Goal: Task Accomplishment & Management: Complete application form

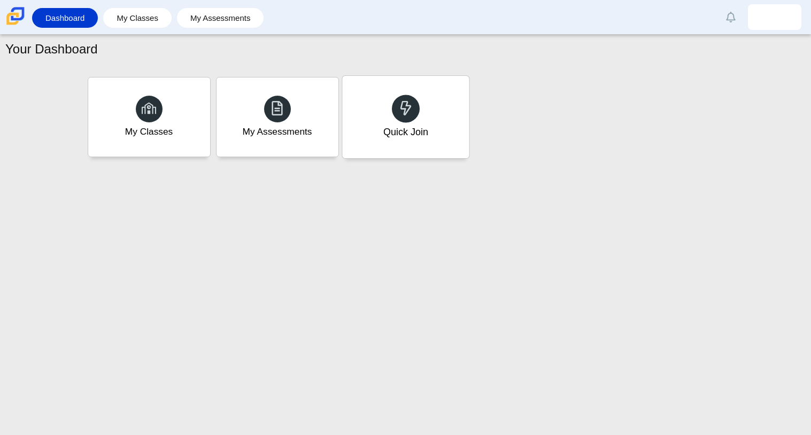
click at [446, 144] on div "Quick Join" at bounding box center [405, 117] width 127 height 82
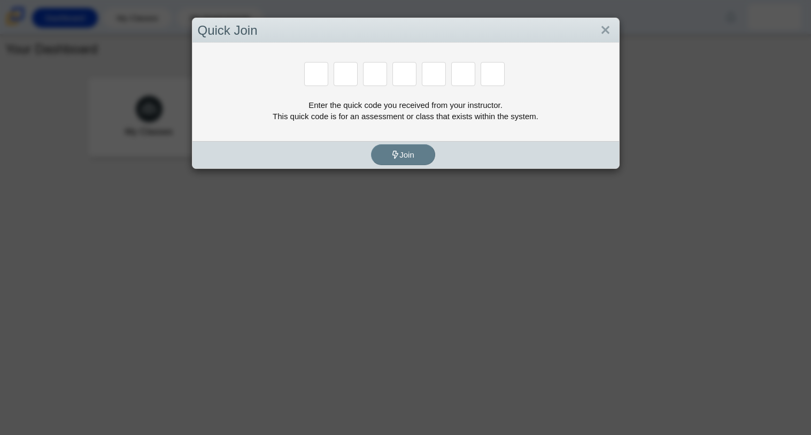
click at [605, 43] on div "Enter the quick code you received from your instructor. This quick code is for …" at bounding box center [405, 92] width 427 height 98
click at [606, 39] on link "Close" at bounding box center [605, 30] width 17 height 18
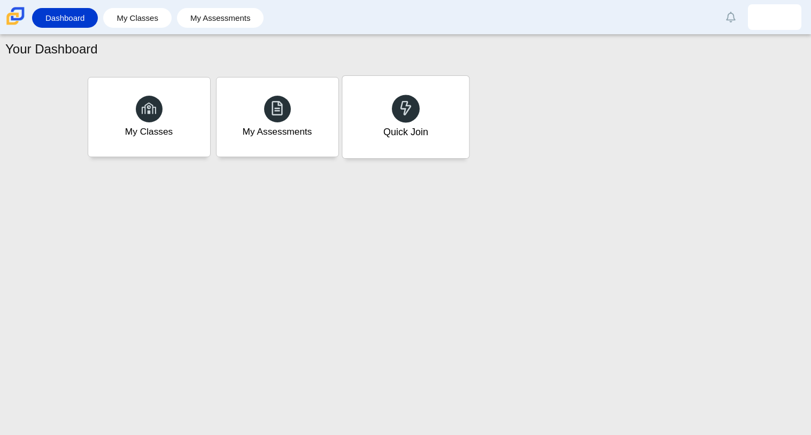
click at [401, 102] on use at bounding box center [405, 107] width 11 height 15
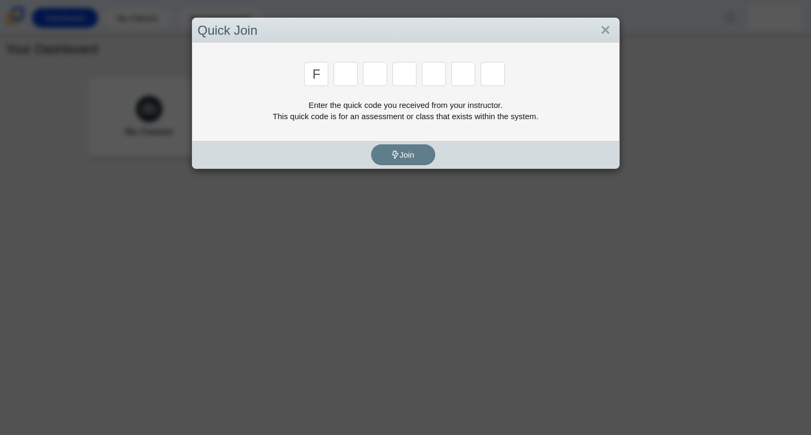
type input "f"
type input "7"
type input "m"
type input "c"
type input "h"
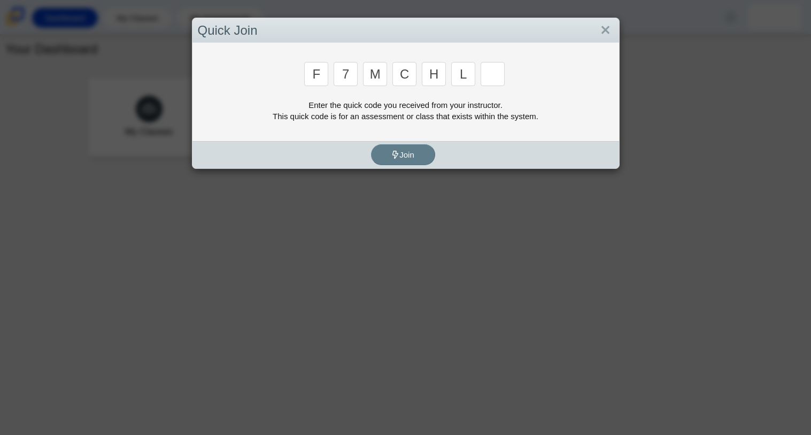
type input "l"
type input "w"
type input "k"
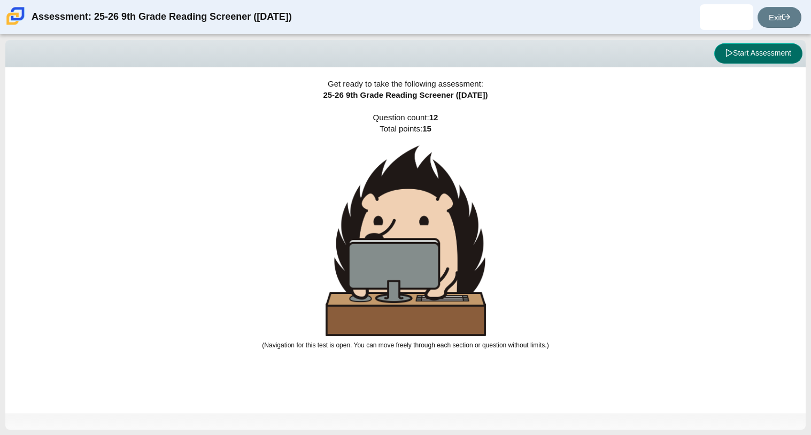
click at [749, 56] on button "Start Assessment" at bounding box center [758, 53] width 88 height 20
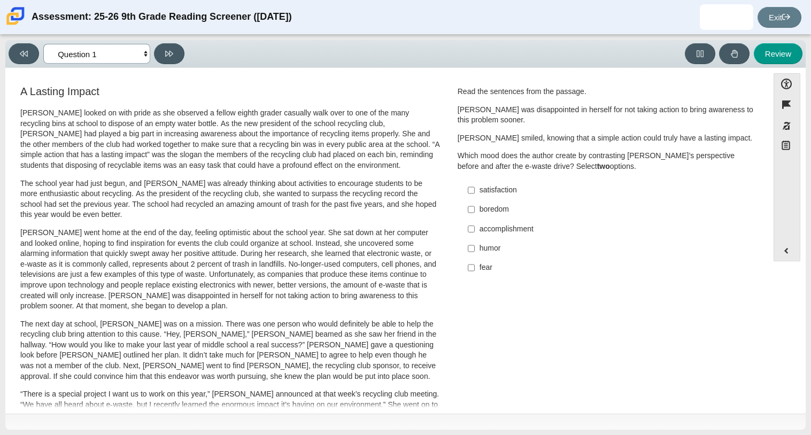
click at [106, 53] on select "Questions Question 1 Question 2 Question 3 Question 4 Question 5 Question 6 Que…" at bounding box center [96, 54] width 107 height 20
click at [43, 44] on select "Questions Question 1 Question 2 Question 3 Question 4 Question 5 Question 6 Que…" at bounding box center [96, 54] width 107 height 20
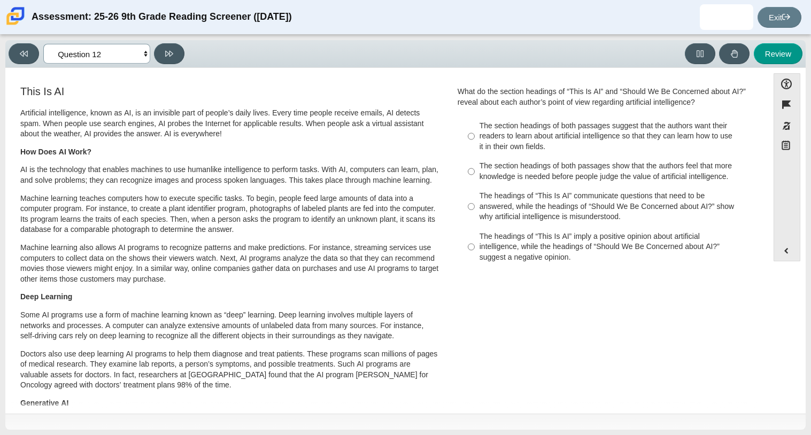
click at [95, 55] on select "Questions Question 1 Question 2 Question 3 Question 4 Question 5 Question 6 Que…" at bounding box center [96, 54] width 107 height 20
click at [43, 44] on select "Questions Question 1 Question 2 Question 3 Question 4 Question 5 Question 6 Que…" at bounding box center [96, 54] width 107 height 20
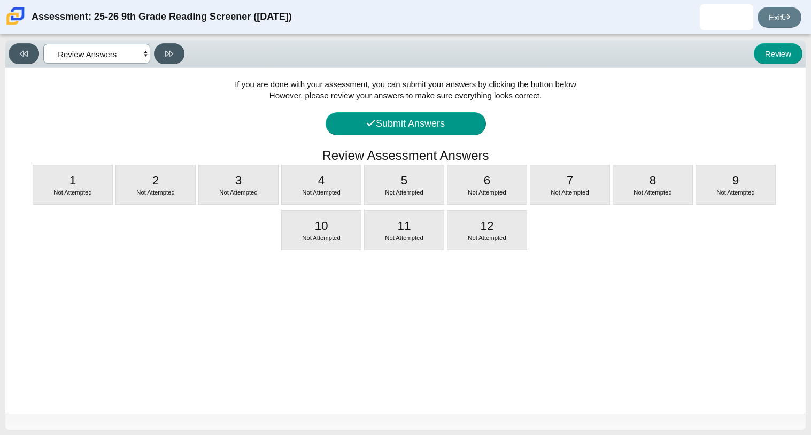
click at [141, 50] on select "Questions Question 1 Question 2 Question 3 Question 4 Question 5 Question 6 Que…" at bounding box center [96, 54] width 107 height 20
click at [43, 44] on select "Questions Question 1 Question 2 Question 3 Question 4 Question 5 Question 6 Que…" at bounding box center [96, 54] width 107 height 20
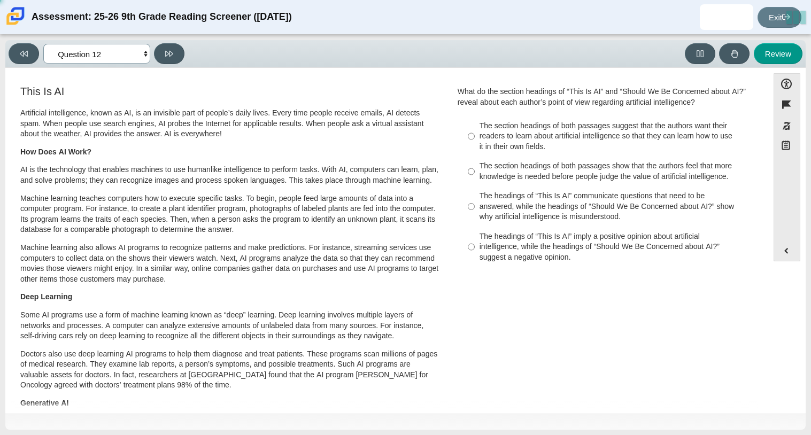
select select "ccc5b315-3c7c-471c-bf90-f22c8299c798"
click at [104, 53] on select "Questions Question 1 Question 2 Question 3 Question 4 Question 5 Question 6 Que…" at bounding box center [96, 54] width 107 height 20
click at [43, 44] on select "Questions Question 1 Question 2 Question 3 Question 4 Question 5 Question 6 Que…" at bounding box center [96, 54] width 107 height 20
click at [497, 204] on div "The headings of “This Is AI” communicate questions that need to be answered, wh…" at bounding box center [614, 207] width 270 height 32
click at [475, 204] on input "The headings of “This Is AI” communicate questions that need to be answered, wh…" at bounding box center [471, 207] width 7 height 41
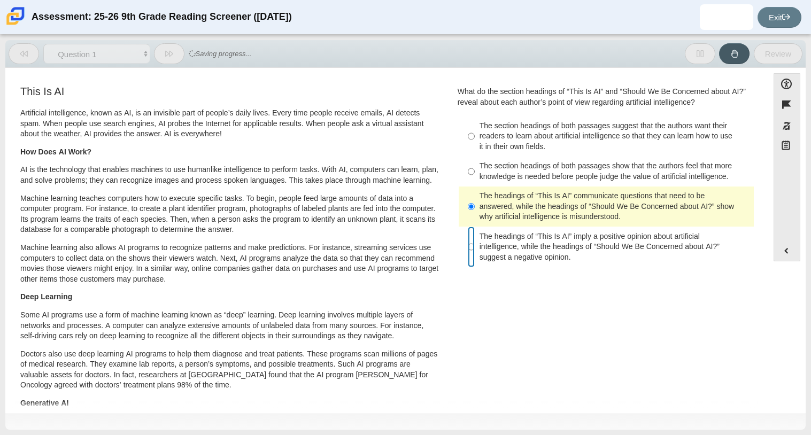
radio input "false"
radio input "true"
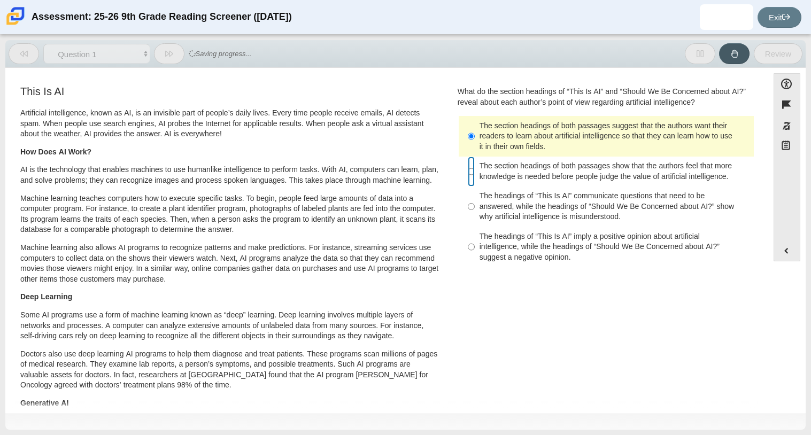
radio input "false"
radio input "true"
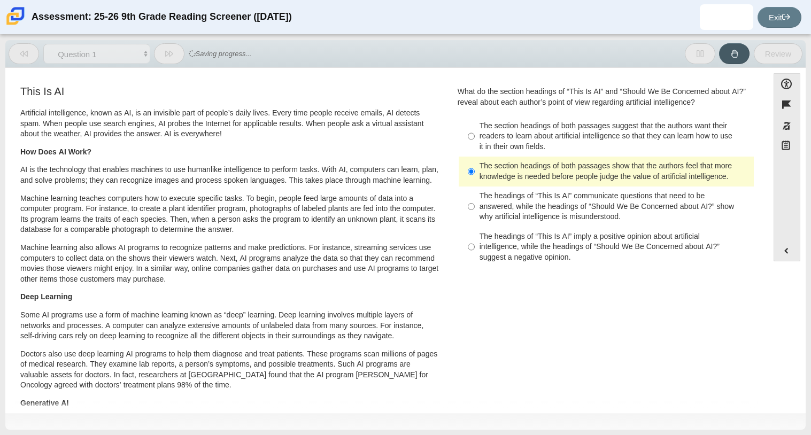
click at [529, 266] on label "The headings of “This Is AI” imply a positive opinion about artificial intellig…" at bounding box center [606, 247] width 293 height 41
click at [475, 266] on input "The headings of “This Is AI” imply a positive opinion about artificial intellig…" at bounding box center [471, 247] width 7 height 41
radio input "true"
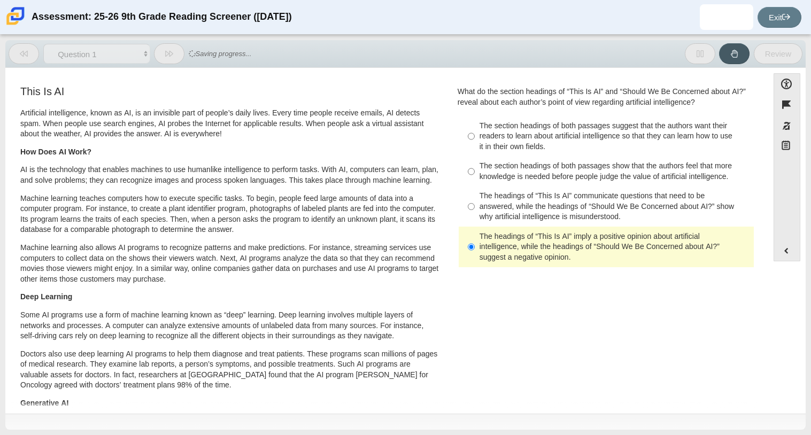
click at [507, 194] on div "The headings of “This Is AI” communicate questions that need to be answered, wh…" at bounding box center [614, 207] width 270 height 32
click at [475, 194] on input "The headings of “This Is AI” communicate questions that need to be answered, wh…" at bounding box center [471, 207] width 7 height 41
radio input "true"
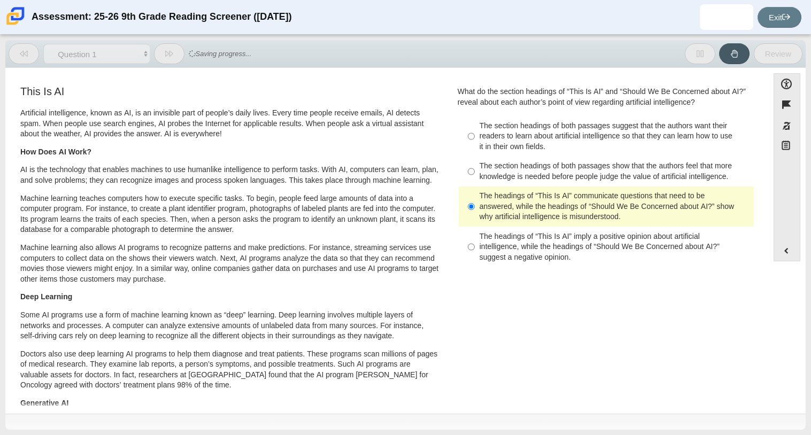
click at [492, 133] on div "The section headings of both passages suggest that the authors want their reade…" at bounding box center [614, 137] width 270 height 32
click at [475, 133] on input "The section headings of both passages suggest that the authors want their reade…" at bounding box center [471, 136] width 7 height 41
radio input "true"
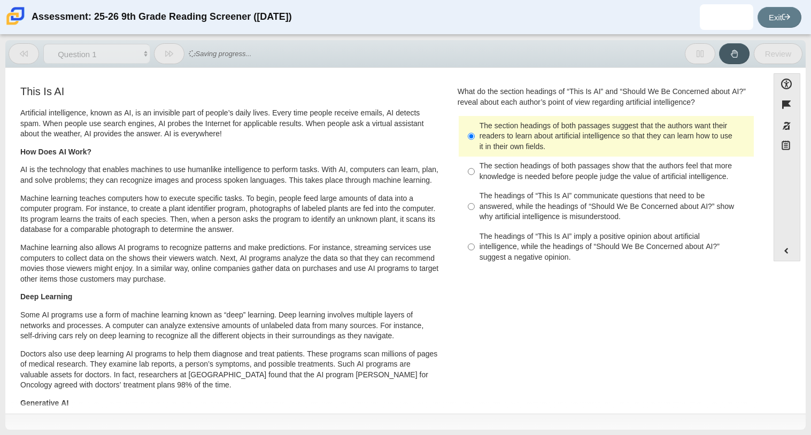
click at [501, 171] on div "The section headings of both passages show that the authors feel that more know…" at bounding box center [614, 171] width 270 height 21
click at [475, 171] on input "The section headings of both passages show that the authors feel that more know…" at bounding box center [471, 172] width 7 height 30
radio input "true"
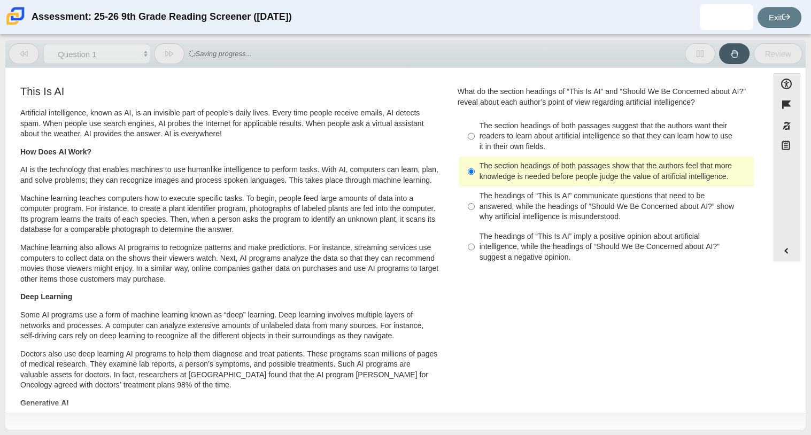
click at [511, 213] on div "The headings of “This Is AI” communicate questions that need to be answered, wh…" at bounding box center [614, 207] width 270 height 32
click at [475, 213] on input "The headings of “This Is AI” communicate questions that need to be answered, wh…" at bounding box center [471, 207] width 7 height 41
radio input "true"
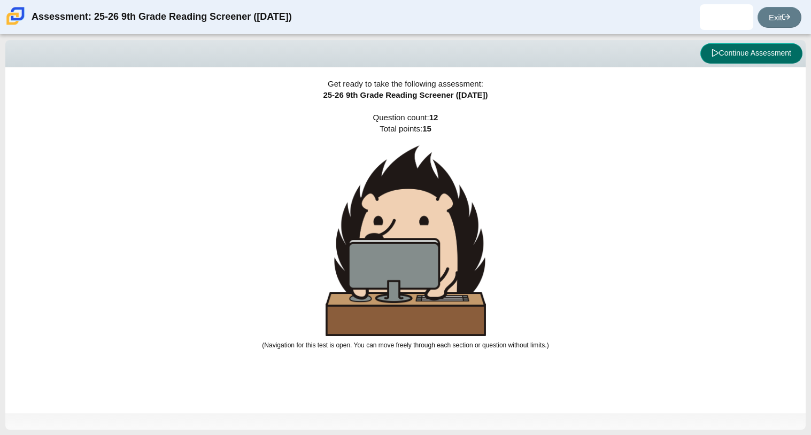
click at [717, 53] on button "Continue Assessment" at bounding box center [751, 53] width 102 height 20
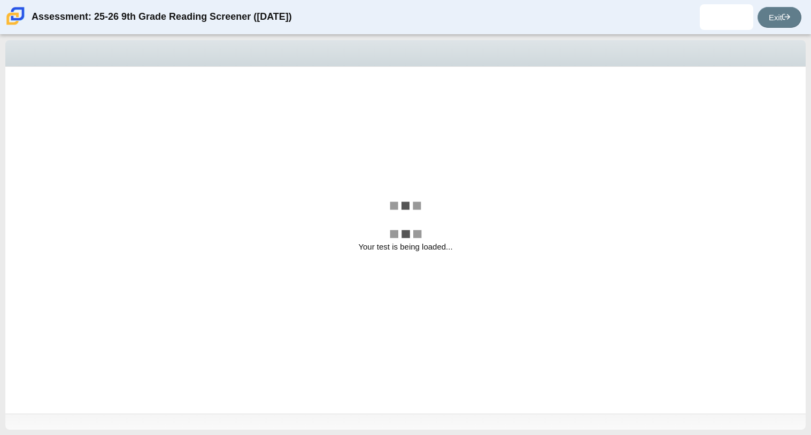
select select "ccc5b315-3c7c-471c-bf90-f22c8299c798"
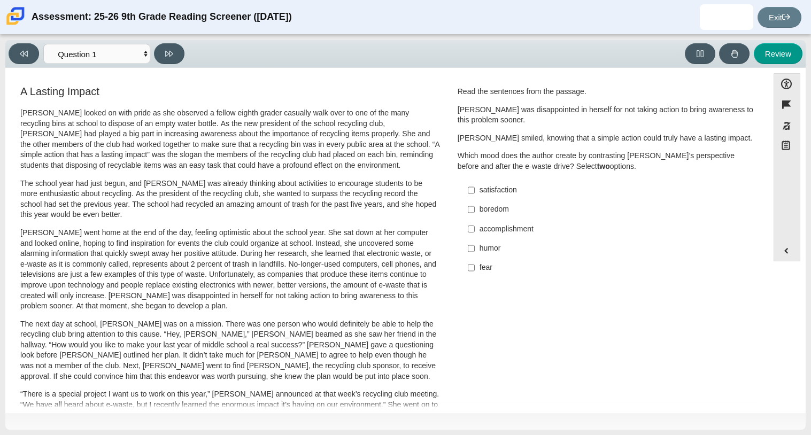
click at [349, 228] on p "Scarlett went home at the end of the day, feeling optimistic about the school y…" at bounding box center [230, 270] width 420 height 84
click at [475, 207] on label "boredom boredom" at bounding box center [606, 209] width 293 height 19
click at [475, 207] on input "boredom boredom" at bounding box center [471, 209] width 7 height 19
checkbox input "true"
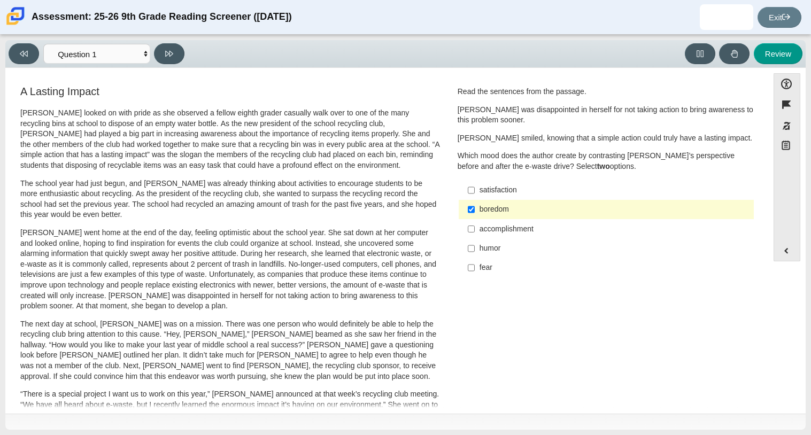
click at [490, 256] on label "humor humor" at bounding box center [606, 248] width 293 height 19
click at [475, 256] on input "humor humor" at bounding box center [471, 248] width 7 height 19
checkbox input "true"
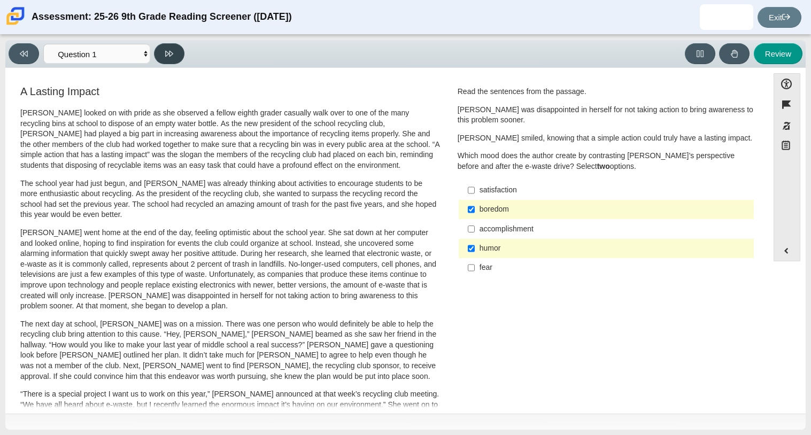
click at [174, 51] on button at bounding box center [169, 53] width 30 height 21
select select "0ff64528-ffd7-428d-b192-babfaadd44e8"
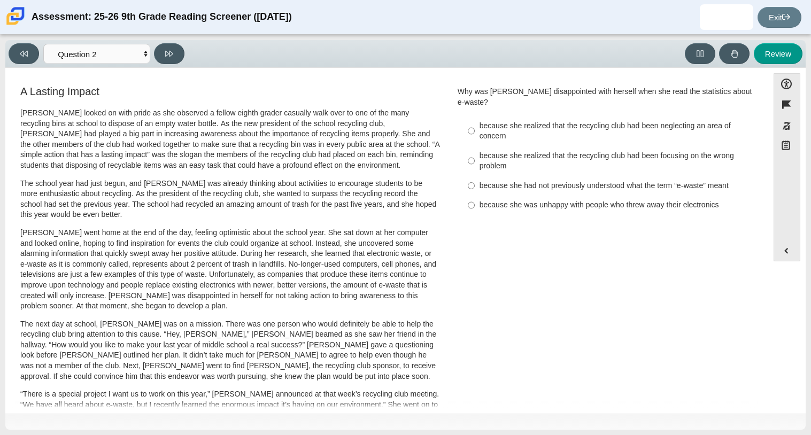
click at [502, 128] on div "because she realized that the recycling club had been neglecting an area of con…" at bounding box center [614, 131] width 270 height 21
click at [475, 128] on input "because she realized that the recycling club had been neglecting an area of con…" at bounding box center [471, 131] width 7 height 30
radio input "true"
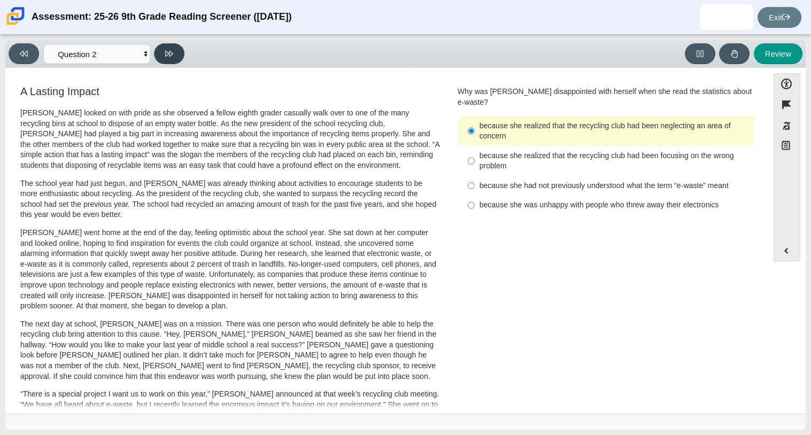
click at [175, 53] on button at bounding box center [169, 53] width 30 height 21
select select "7ce3d843-6974-4858-901c-1ff39630e843"
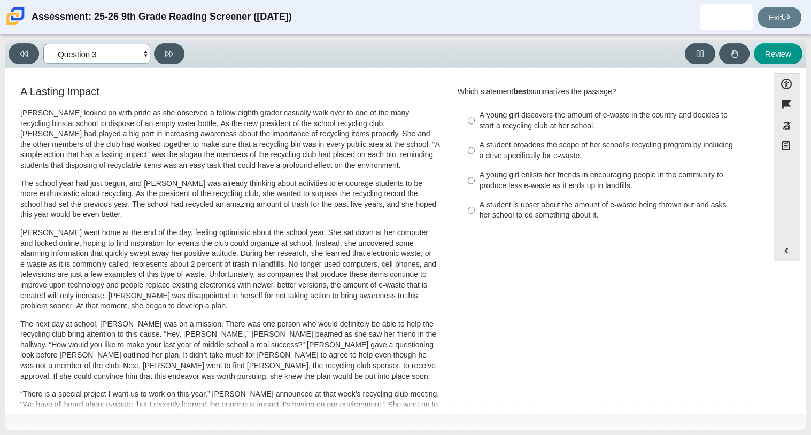
click at [123, 55] on select "Questions Question 1 Question 2 Question 3 Question 4 Question 5 Question 6 Que…" at bounding box center [96, 54] width 107 height 20
click at [126, 55] on select "Questions Question 1 Question 2 Question 3 Question 4 Question 5 Question 6 Que…" at bounding box center [96, 54] width 107 height 20
click at [504, 203] on div "A student is upset about the amount of e-waste being thrown out and asks her sc…" at bounding box center [614, 210] width 270 height 21
click at [475, 203] on input "A student is upset about the amount of e-waste being thrown out and asks her sc…" at bounding box center [471, 211] width 7 height 30
radio input "true"
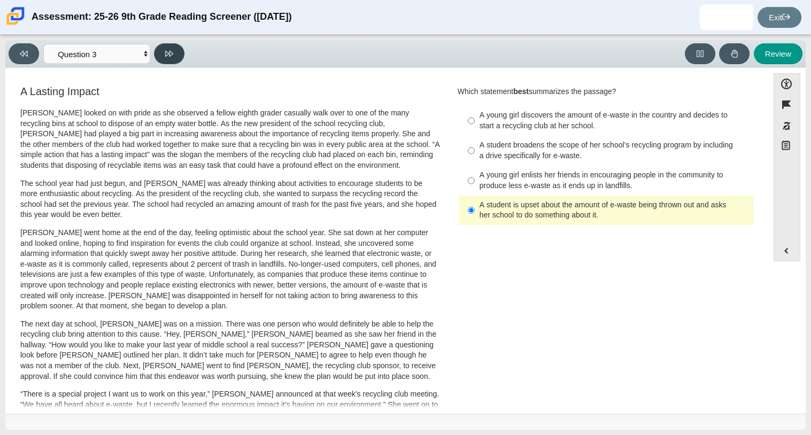
click at [168, 61] on button at bounding box center [169, 53] width 30 height 21
select select "ca9ea0f1-49c5-4bd1-83b0-472c18652b42"
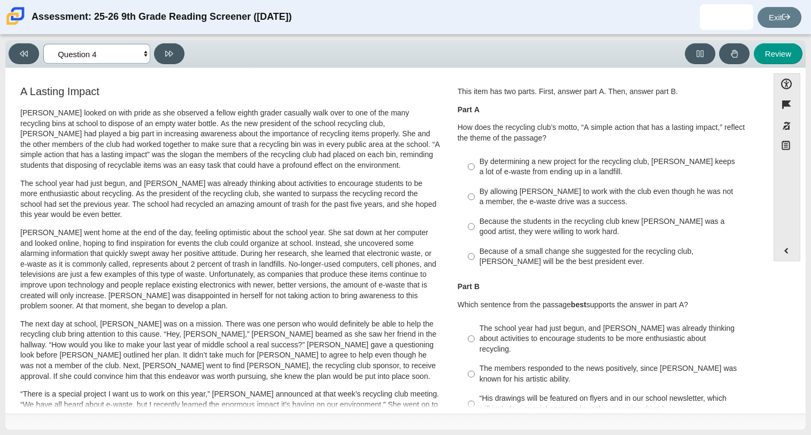
click at [133, 53] on select "Questions Question 1 Question 2 Question 3 Question 4 Question 5 Question 6 Que…" at bounding box center [96, 54] width 107 height 20
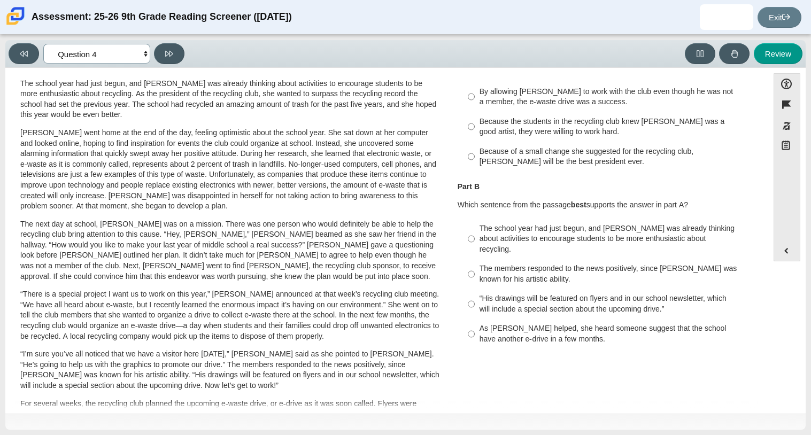
scroll to position [100, 0]
click at [502, 125] on div "Because the students in the recycling club knew Juan Carlos was a good artist, …" at bounding box center [614, 126] width 270 height 21
click at [475, 125] on input "Because the students in the recycling club knew Juan Carlos was a good artist, …" at bounding box center [471, 126] width 7 height 30
radio input "true"
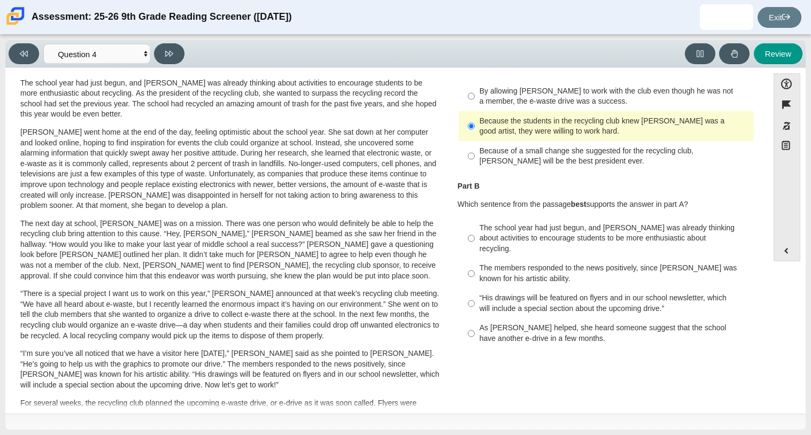
click at [505, 243] on div "The school year had just begun, and Scarlett was already thinking about activit…" at bounding box center [614, 239] width 270 height 32
click at [475, 243] on input "The school year had just begun, and Scarlett was already thinking about activit…" at bounding box center [471, 238] width 7 height 41
radio input "true"
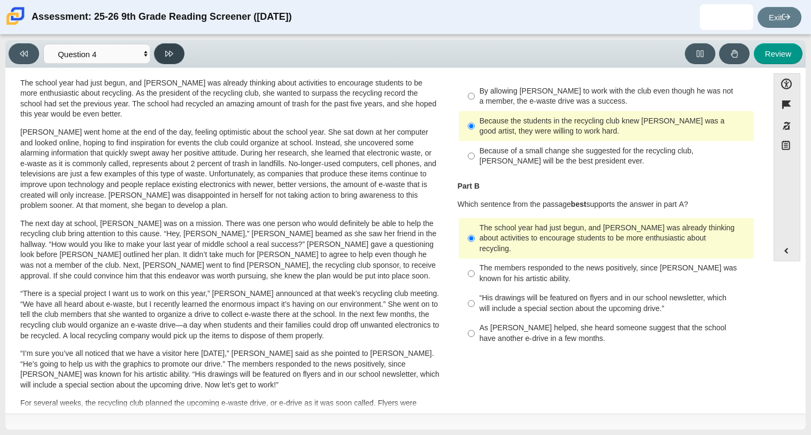
click at [178, 62] on button at bounding box center [169, 53] width 30 height 21
select select "e41f1a79-e29f-4095-8030-a53364015bed"
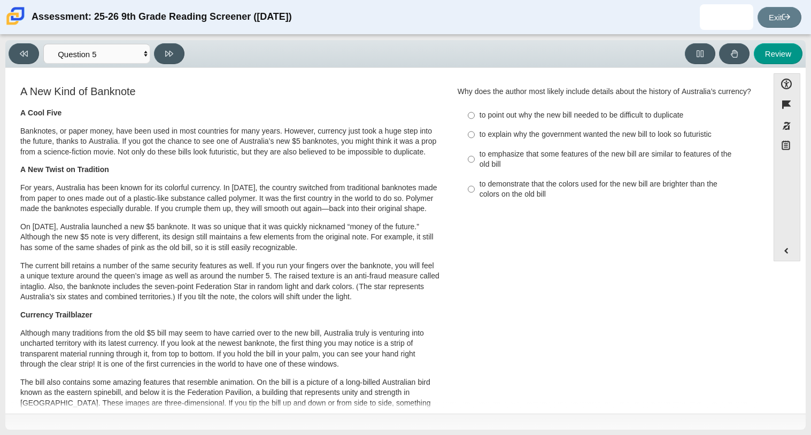
click at [485, 138] on label "to explain why the government wanted the new bill to look so futuristic to expl…" at bounding box center [606, 134] width 293 height 19
click at [475, 138] on input "to explain why the government wanted the new bill to look so futuristic to expl…" at bounding box center [471, 134] width 7 height 19
radio input "true"
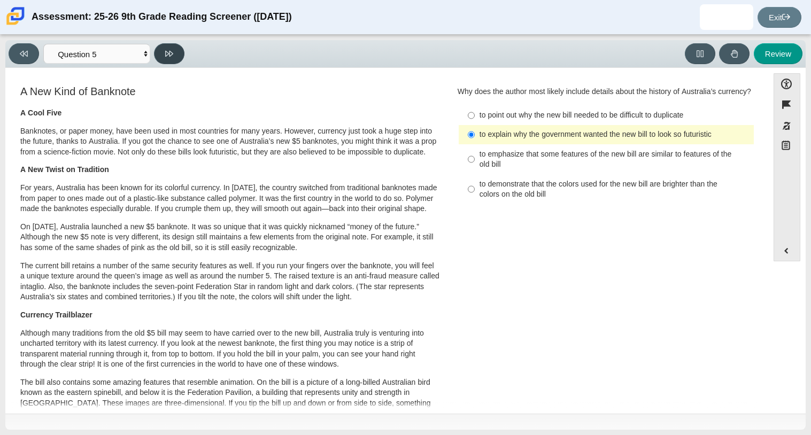
click at [180, 58] on button at bounding box center [169, 53] width 30 height 21
select select "69146e31-7b3d-4a3e-9ce6-f30c24342ae0"
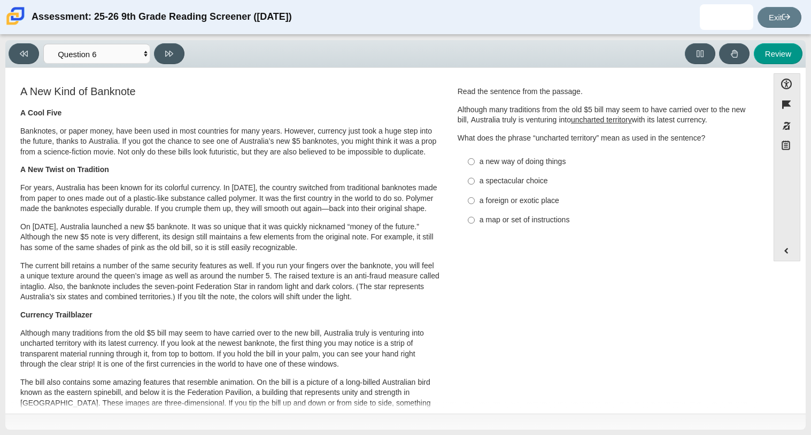
click at [500, 223] on div "a map or set of instructions" at bounding box center [614, 220] width 270 height 11
click at [475, 223] on input "a map or set of instructions a map or set of instructions" at bounding box center [471, 220] width 7 height 19
radio input "true"
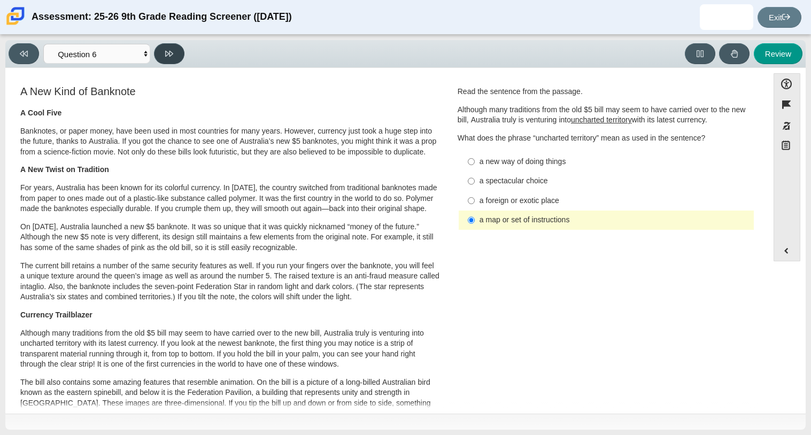
click at [178, 60] on button at bounding box center [169, 53] width 30 height 21
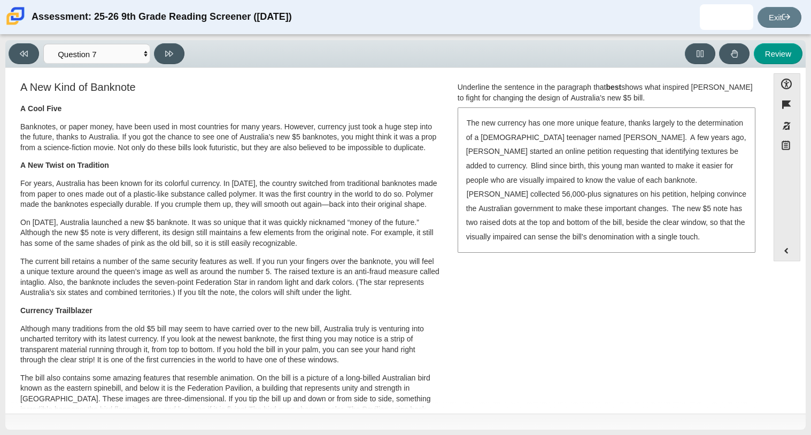
scroll to position [0, 0]
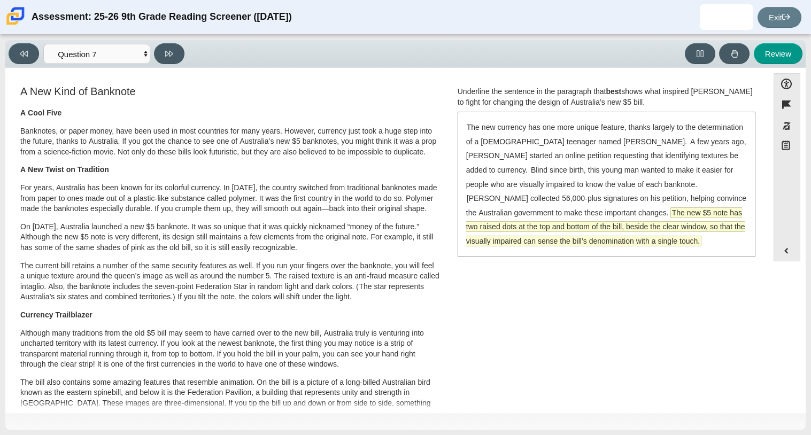
click at [586, 212] on span "The new $5 note has two raised dots at the top and bottom of the bill, beside t…" at bounding box center [605, 227] width 279 height 38
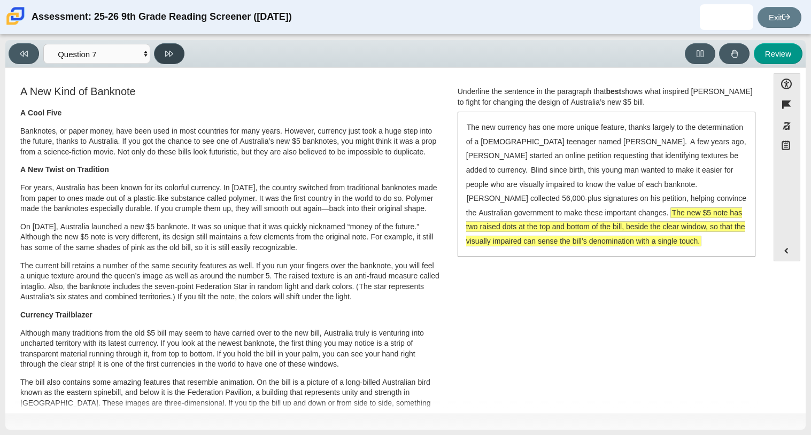
click at [176, 60] on button at bounding box center [169, 53] width 30 height 21
select select "ea8338c2-a6a3-418e-a305-2b963b54a290"
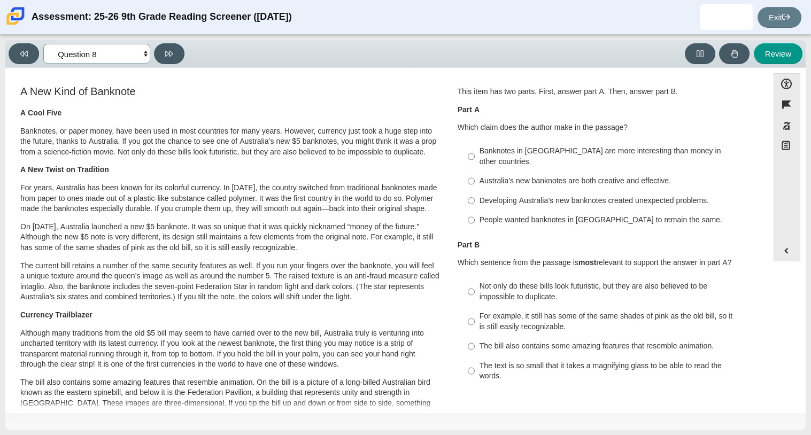
click at [126, 56] on select "Questions Question 1 Question 2 Question 3 Question 4 Question 5 Question 6 Que…" at bounding box center [96, 54] width 107 height 20
click at [501, 151] on div "Banknotes in Australia are more interesting than money in other countries." at bounding box center [614, 156] width 270 height 21
click at [475, 151] on input "Banknotes in Australia are more interesting than money in other countries. Bank…" at bounding box center [471, 157] width 7 height 30
radio input "true"
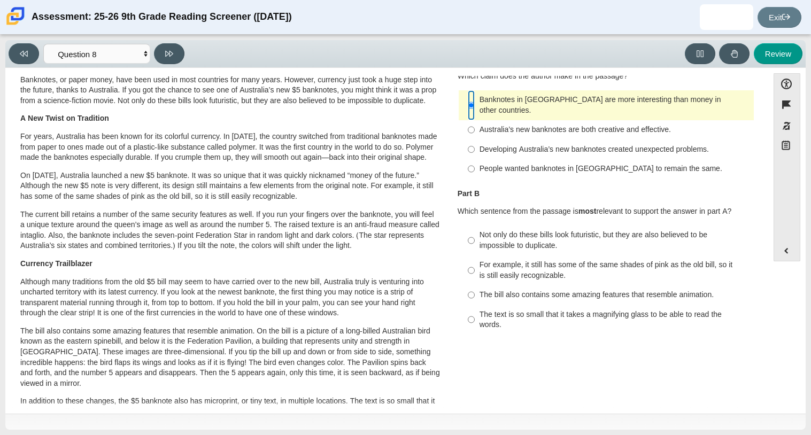
scroll to position [55, 0]
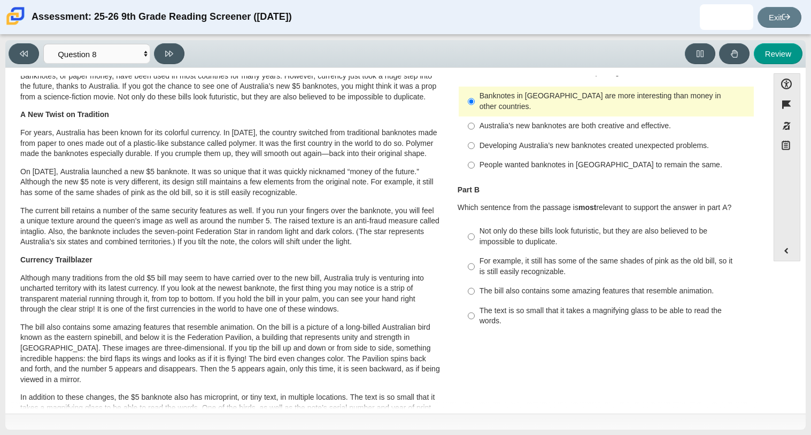
click at [494, 306] on div "The text is so small that it takes a magnifying glass to be able to read the wo…" at bounding box center [614, 316] width 270 height 21
click at [475, 301] on input "The text is so small that it takes a magnifying glass to be able to read the wo…" at bounding box center [471, 316] width 7 height 30
radio input "true"
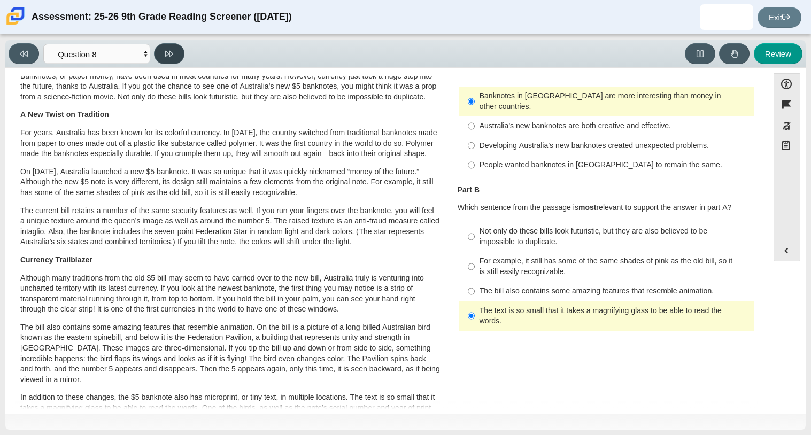
click at [172, 60] on button at bounding box center [169, 53] width 30 height 21
select select "89f058d6-b15c-4ef5-a4b3-fdaffb8868b6"
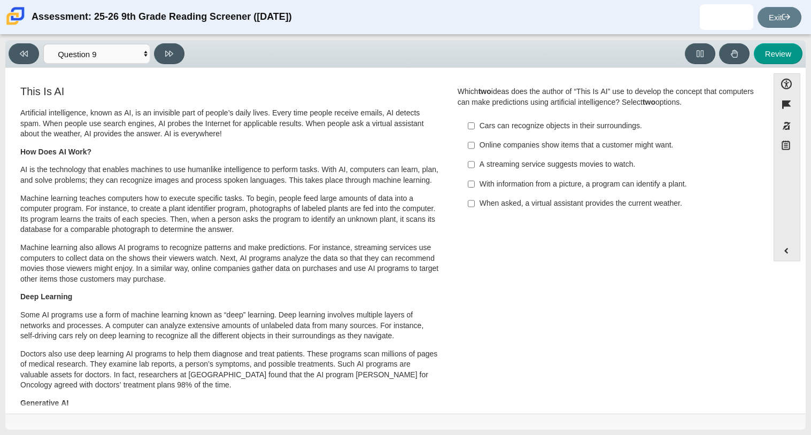
click at [514, 161] on div "A streaming service suggests movies to watch." at bounding box center [614, 164] width 270 height 11
click at [475, 161] on input "A streaming service suggests movies to watch. A streaming service suggests movi…" at bounding box center [471, 164] width 7 height 19
checkbox input "true"
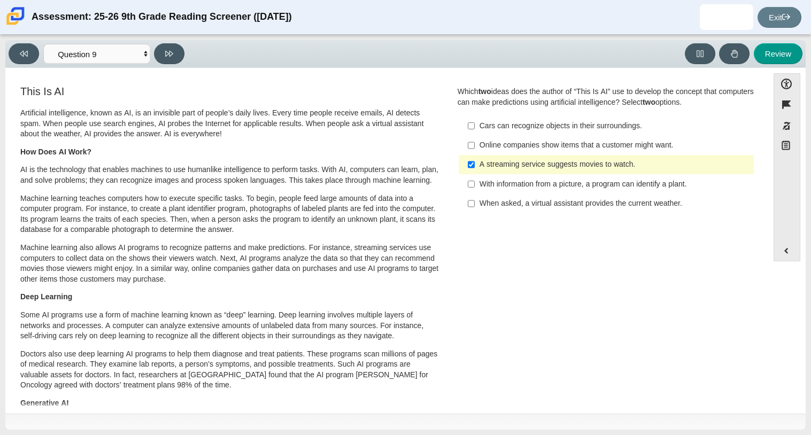
click at [507, 149] on div "Online companies show items that a customer might want." at bounding box center [614, 145] width 270 height 11
click at [475, 149] on input "Online companies show items that a customer might want. Online companies show i…" at bounding box center [471, 145] width 7 height 19
checkbox input "true"
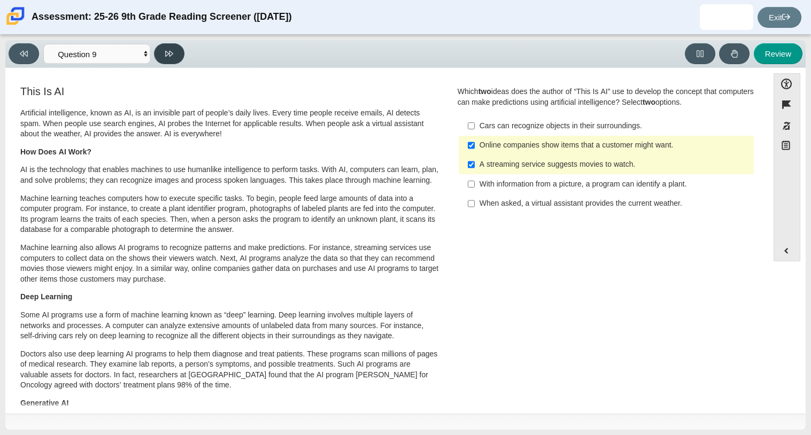
click at [166, 57] on button at bounding box center [169, 53] width 30 height 21
select select "cdf3c14e-a918-44d1-9b63-3db0fa81641e"
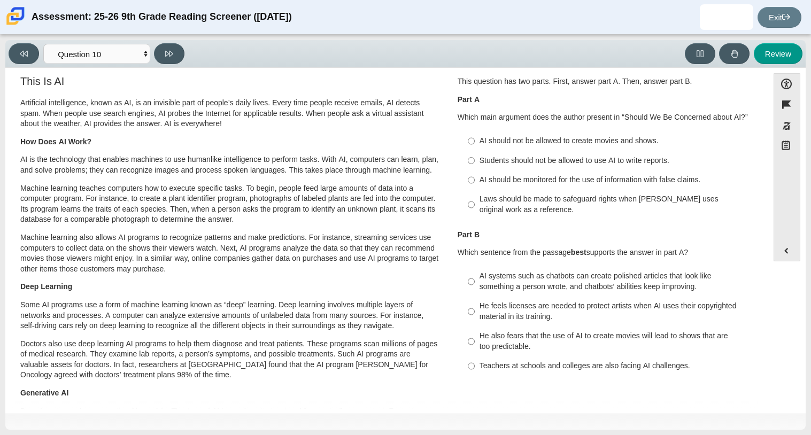
scroll to position [11, 0]
click at [483, 174] on div "AI should be monitored for the use of information with false claims." at bounding box center [614, 179] width 270 height 11
click at [475, 174] on input "AI should be monitored for the use of information with false claims. AI should …" at bounding box center [471, 178] width 7 height 19
radio input "true"
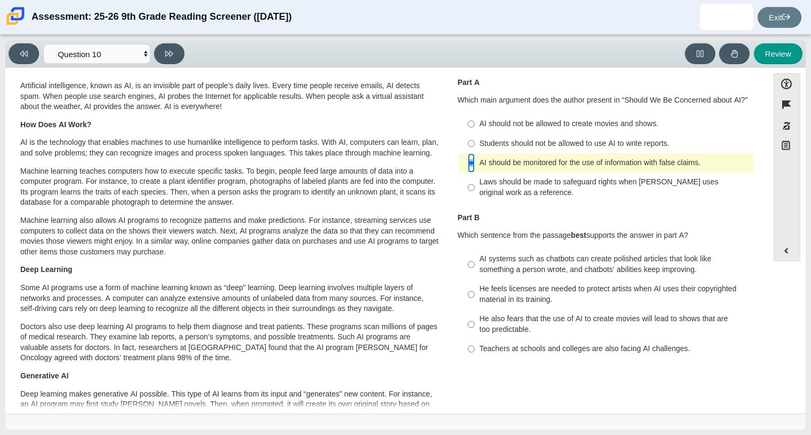
scroll to position [30, 0]
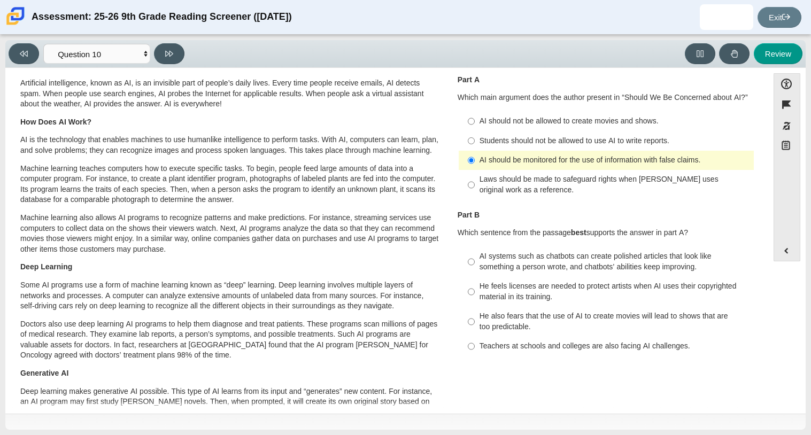
click at [483, 352] on label "Teachers at schools and colleges are also facing AI challenges. Teachers at sch…" at bounding box center [606, 346] width 293 height 19
click at [475, 352] on input "Teachers at schools and colleges are also facing AI challenges. Teachers at sch…" at bounding box center [471, 346] width 7 height 19
radio input "true"
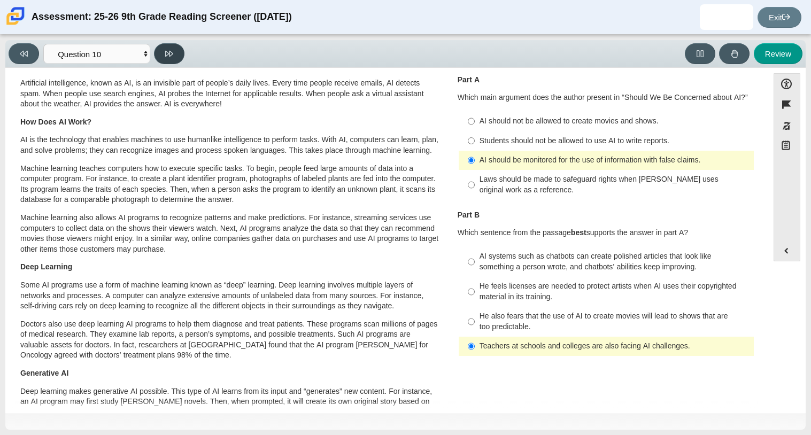
click at [165, 53] on icon at bounding box center [169, 54] width 8 height 8
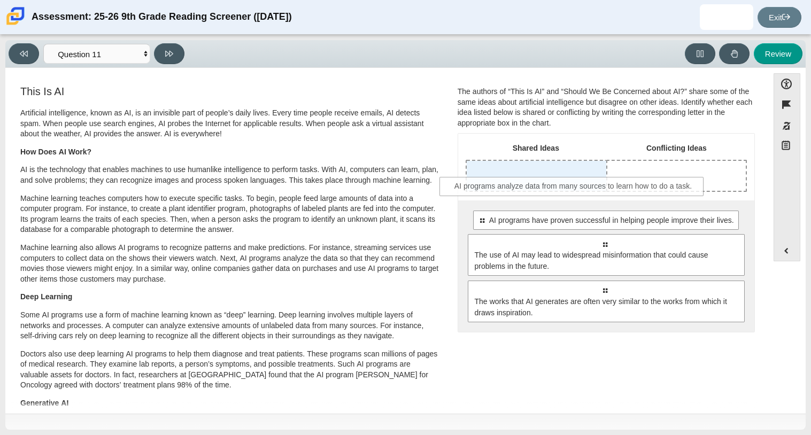
drag, startPoint x: 543, startPoint y: 241, endPoint x: 512, endPoint y: 182, distance: 66.0
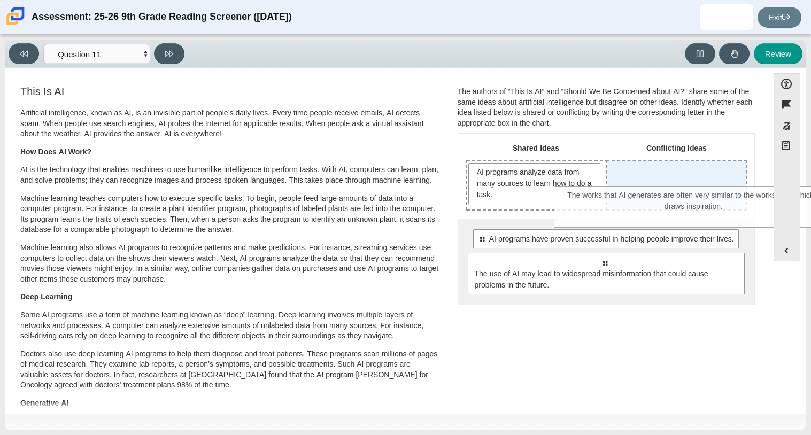
drag, startPoint x: 554, startPoint y: 307, endPoint x: 649, endPoint y: 189, distance: 151.4
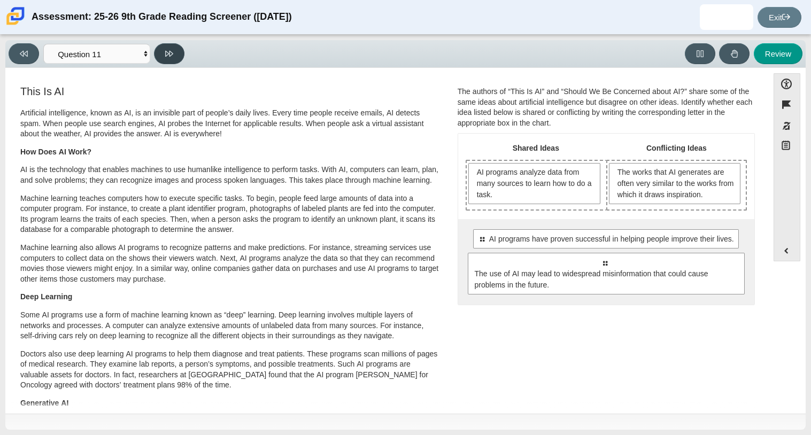
click at [171, 55] on icon at bounding box center [169, 54] width 8 height 6
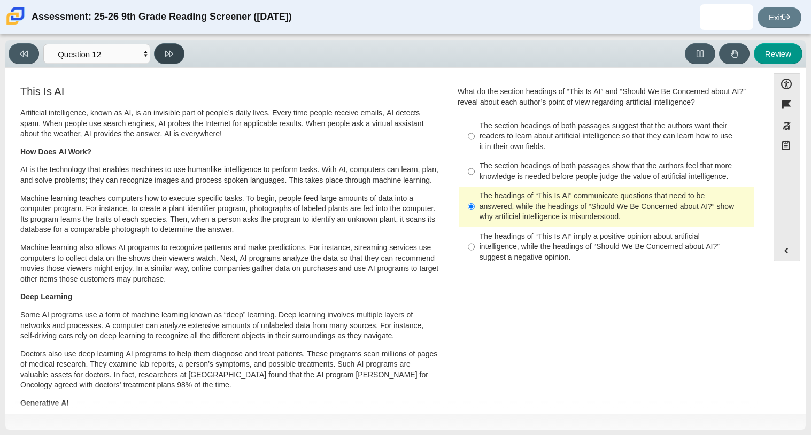
click at [171, 55] on icon at bounding box center [169, 54] width 8 height 6
select select "review"
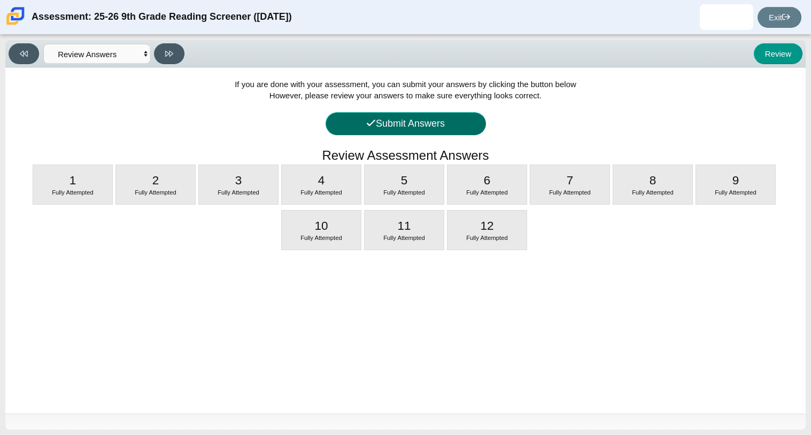
click at [382, 124] on button "Submit Answers" at bounding box center [406, 123] width 160 height 23
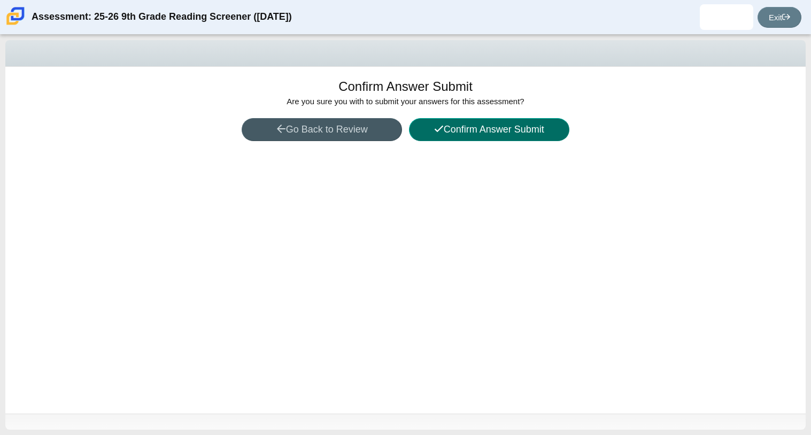
click at [426, 129] on button "Confirm Answer Submit" at bounding box center [489, 129] width 160 height 23
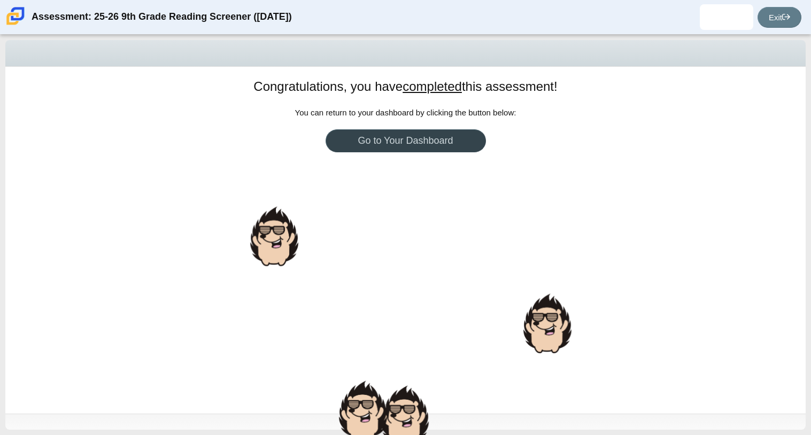
click at [415, 140] on link "Go to Your Dashboard" at bounding box center [406, 140] width 160 height 23
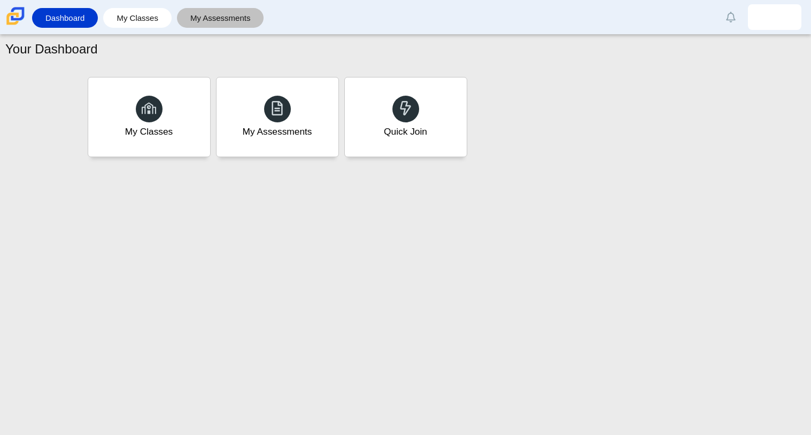
click at [244, 16] on link "My Assessments" at bounding box center [220, 18] width 76 height 20
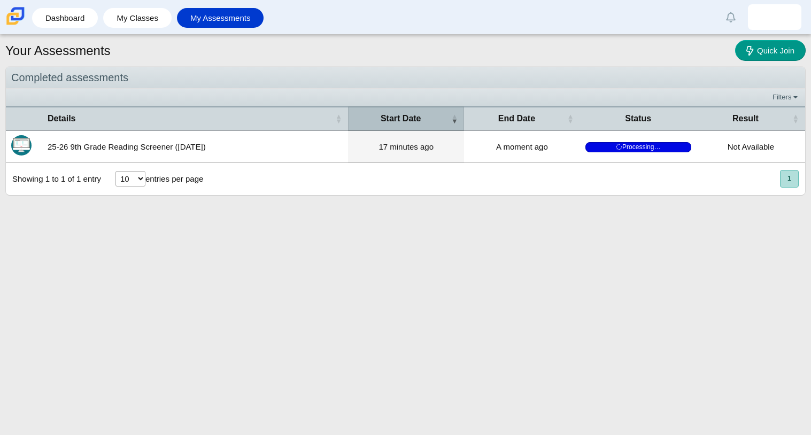
click at [430, 128] on th "Start Date" at bounding box center [406, 118] width 116 height 24
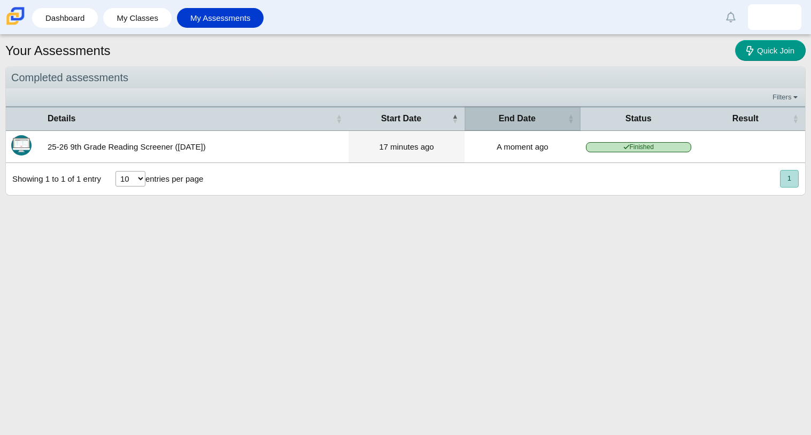
click at [556, 119] on div "End Date" at bounding box center [517, 119] width 95 height 12
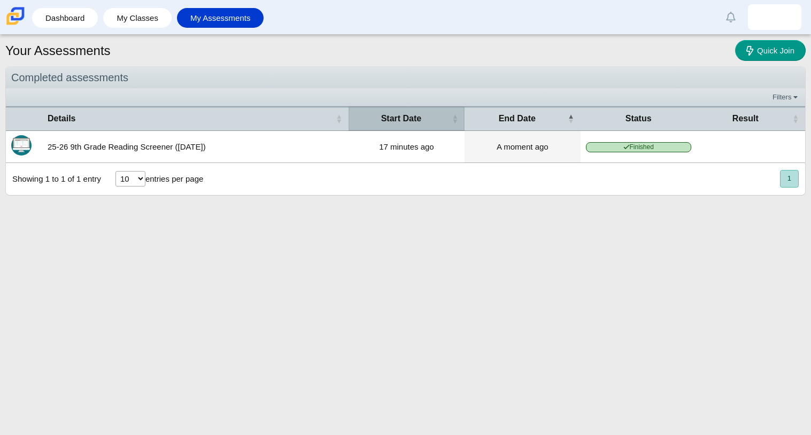
click at [394, 129] on th "Start Date" at bounding box center [407, 118] width 116 height 24
click at [393, 128] on th "Start Date" at bounding box center [407, 118] width 116 height 24
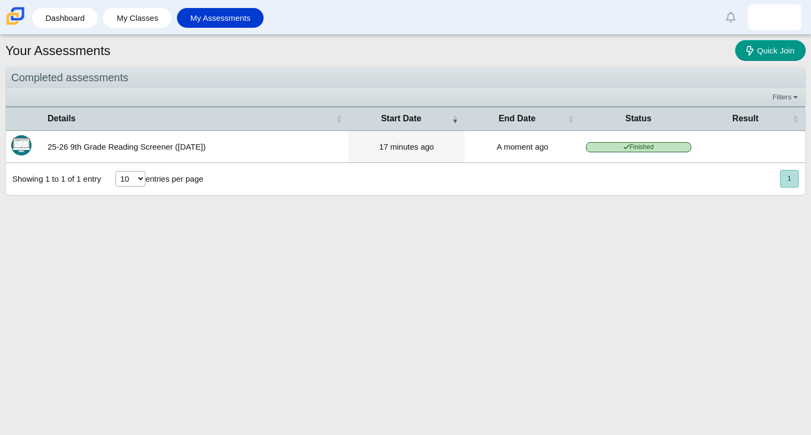
click at [131, 178] on select "10 25 50 100" at bounding box center [130, 179] width 30 height 16
click at [792, 182] on button "1" at bounding box center [789, 179] width 19 height 18
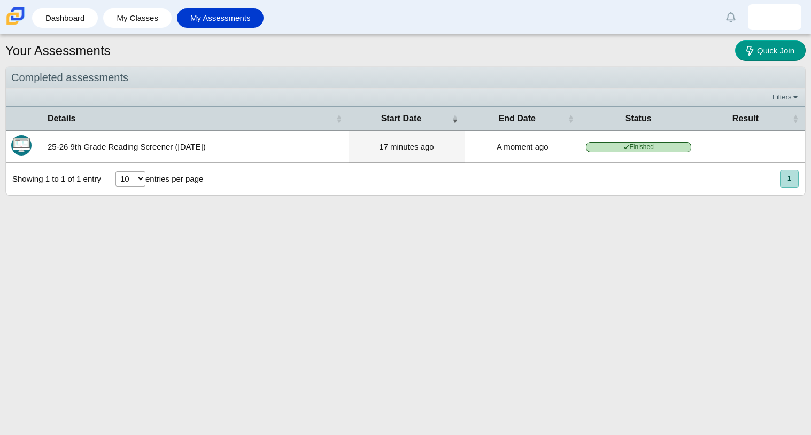
click at [792, 182] on button "1" at bounding box center [789, 179] width 19 height 18
click at [127, 183] on select "10 25 50 100" at bounding box center [130, 179] width 30 height 16
click at [115, 172] on select "10 25 50 100" at bounding box center [130, 179] width 30 height 16
click at [151, 16] on link "My Classes" at bounding box center [138, 18] width 58 height 20
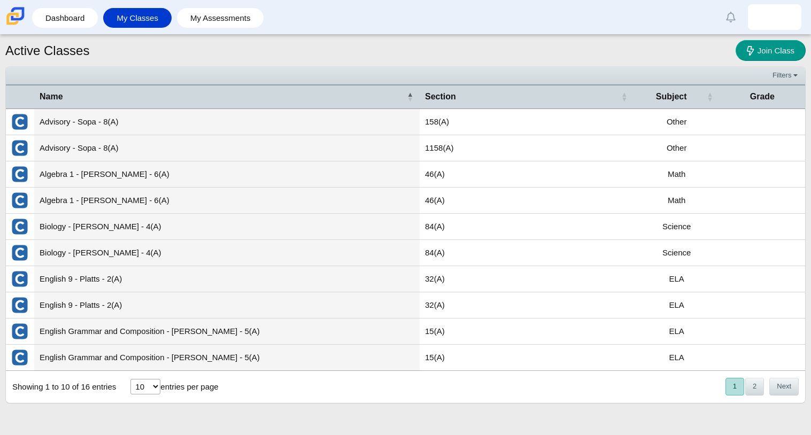
click at [803, 401] on div "« Prev 1 2 Next »" at bounding box center [761, 387] width 87 height 30
click at [798, 398] on div "« Prev 1 2 Next »" at bounding box center [761, 387] width 87 height 30
click at [787, 390] on button "Next" at bounding box center [783, 387] width 29 height 18
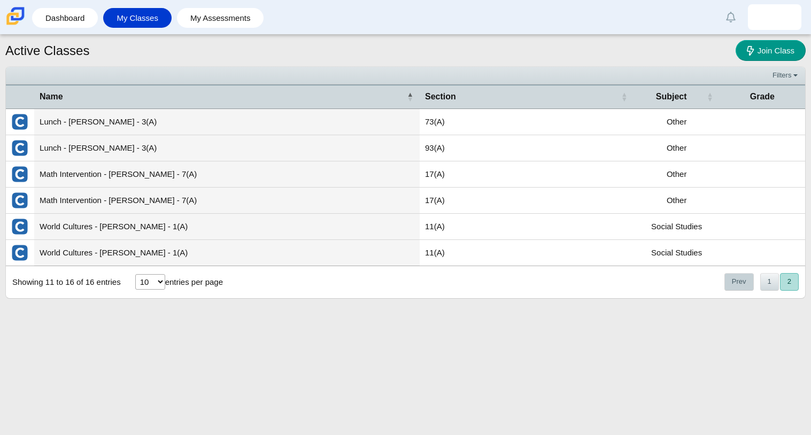
click at [737, 290] on button "Prev" at bounding box center [738, 282] width 29 height 18
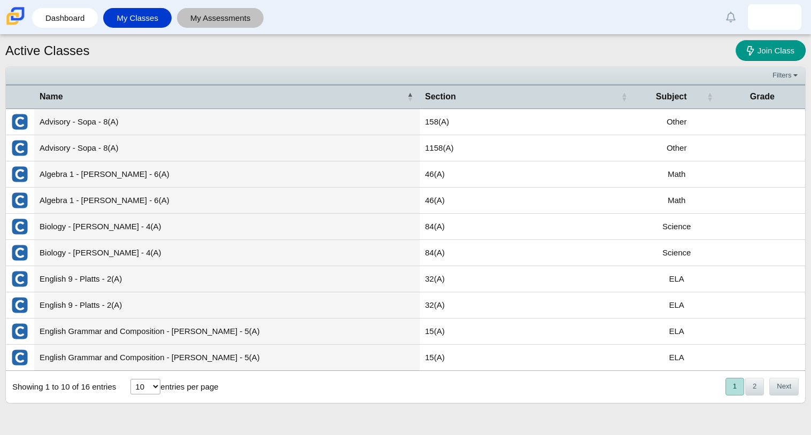
click at [223, 22] on link "My Assessments" at bounding box center [220, 18] width 76 height 20
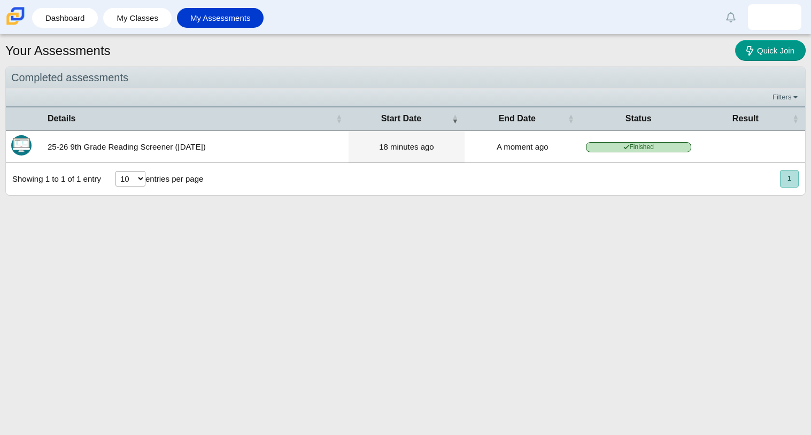
click at [796, 185] on button "1" at bounding box center [789, 179] width 19 height 18
click at [641, 124] on div "Status" at bounding box center [638, 119] width 105 height 12
click at [81, 21] on link "Dashboard" at bounding box center [64, 18] width 55 height 20
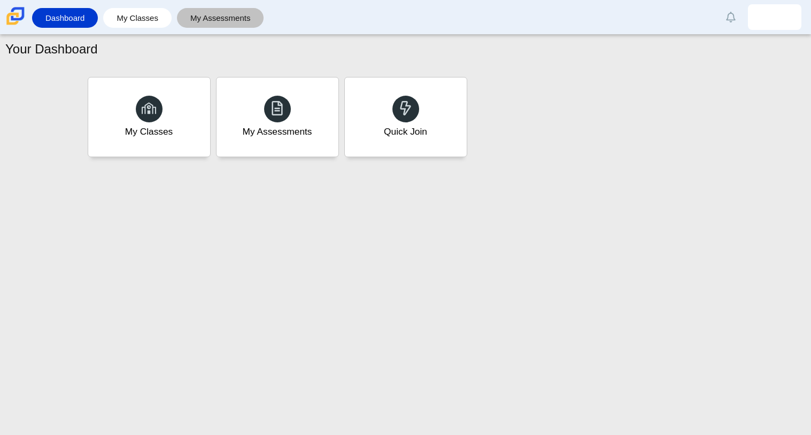
click at [234, 19] on link "My Assessments" at bounding box center [220, 18] width 76 height 20
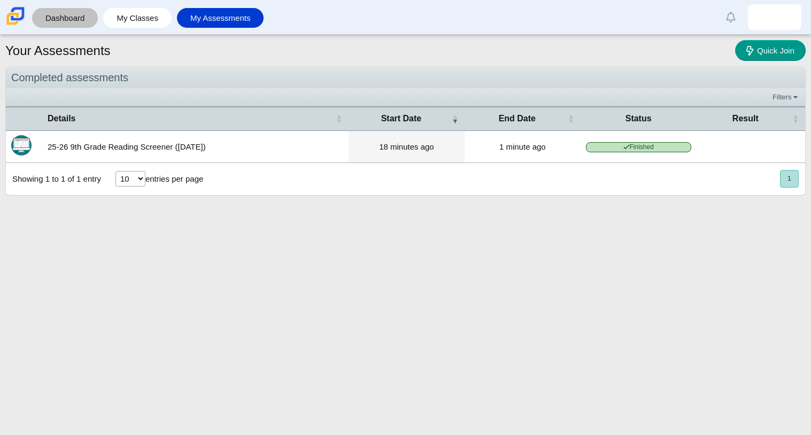
click at [53, 10] on link "Dashboard" at bounding box center [64, 18] width 55 height 20
